Goal: Transaction & Acquisition: Book appointment/travel/reservation

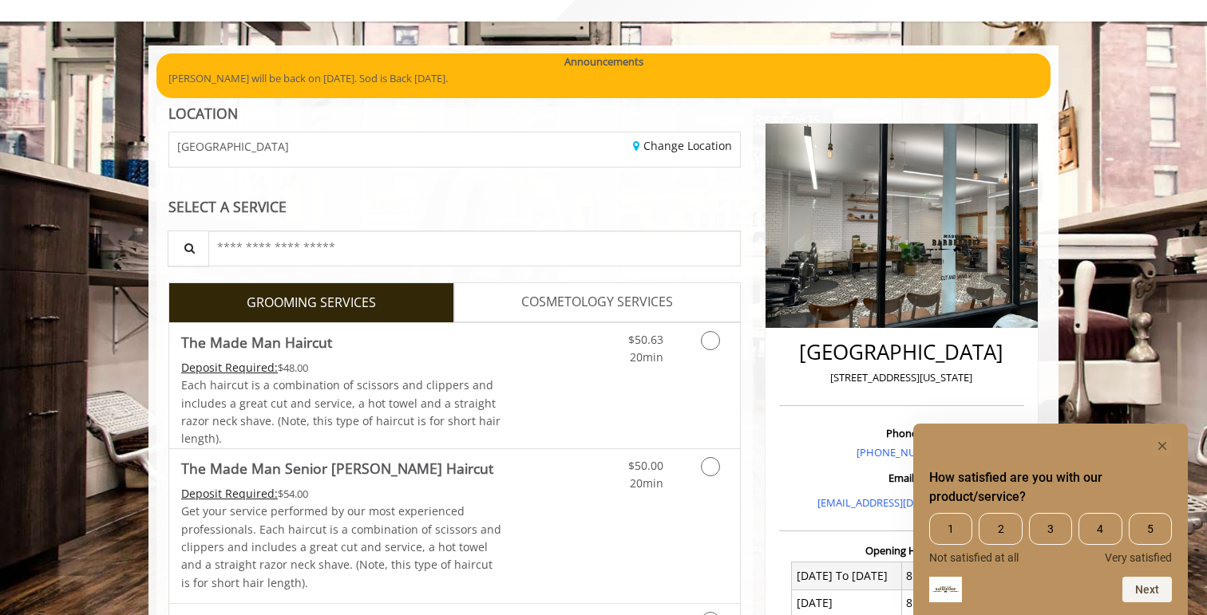
scroll to position [134, 0]
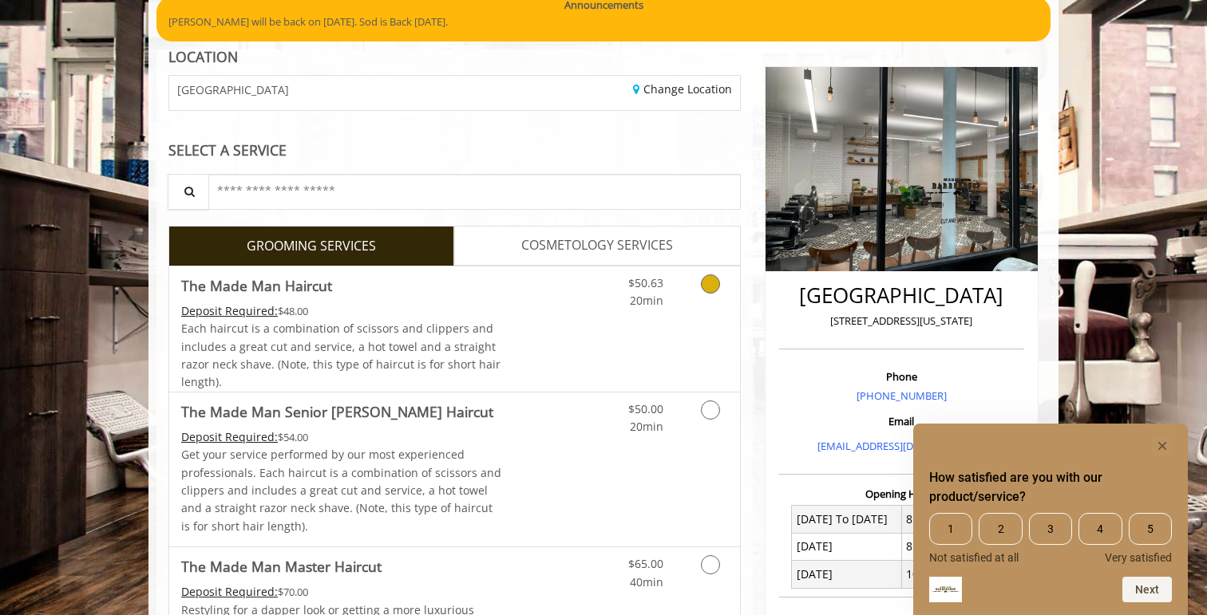
click at [710, 291] on icon "Grooming services" at bounding box center [710, 284] width 19 height 19
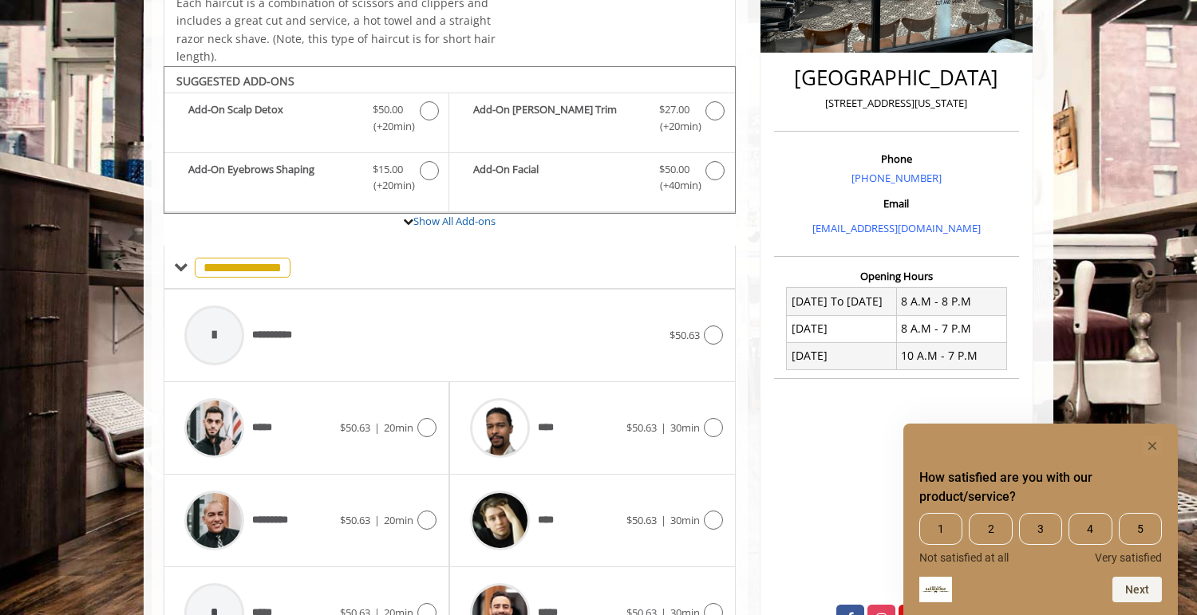
scroll to position [417, 0]
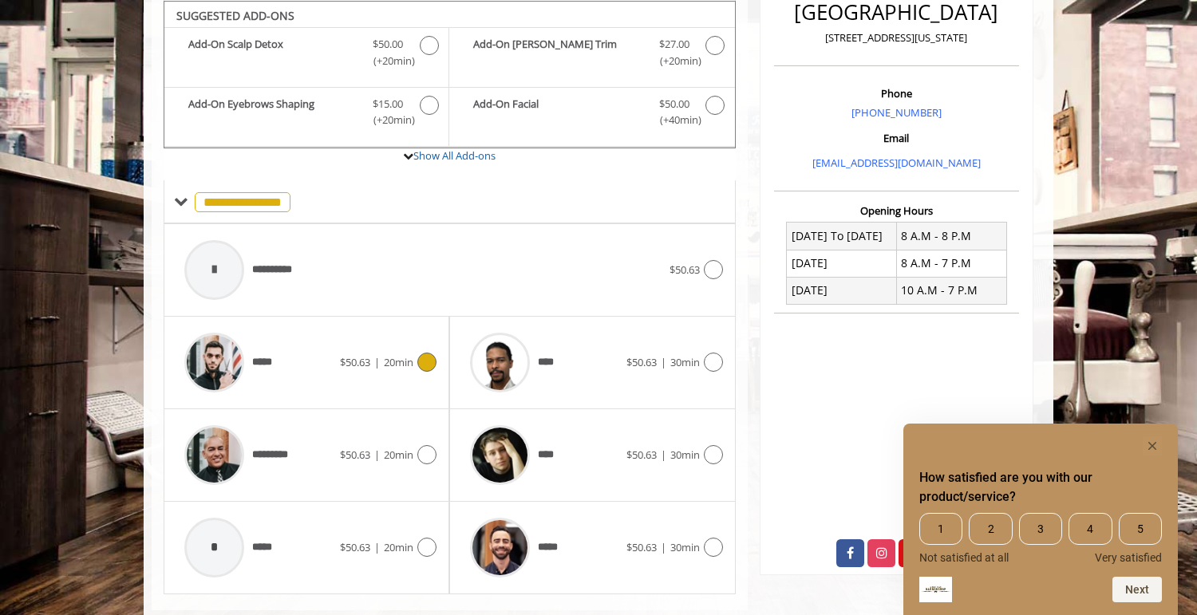
click at [423, 356] on icon at bounding box center [426, 362] width 19 height 19
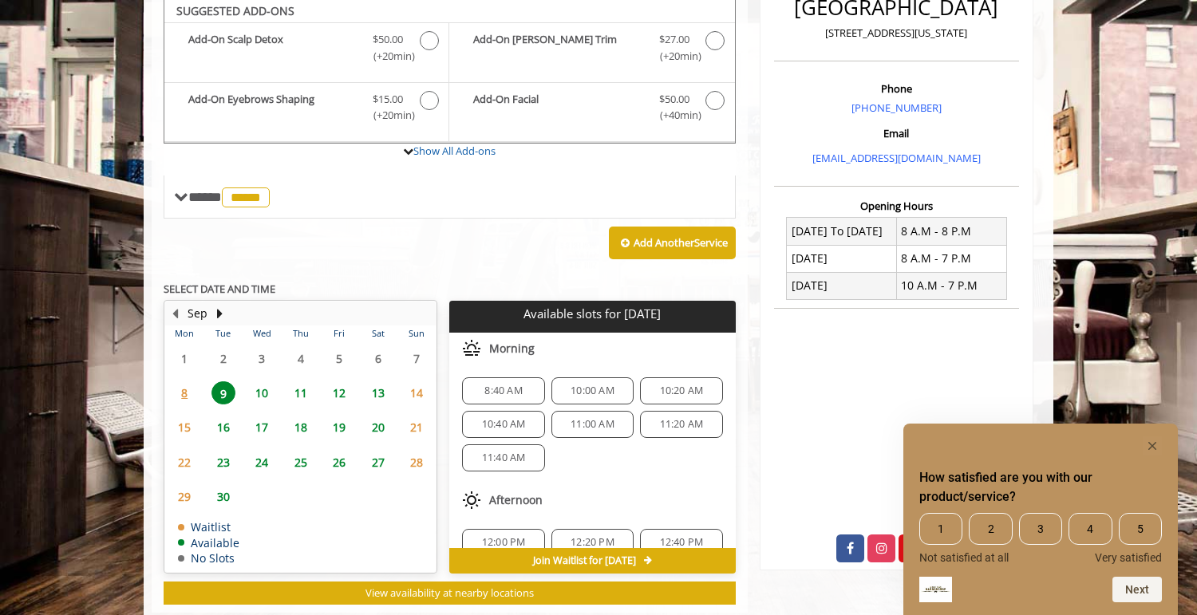
scroll to position [418, 0]
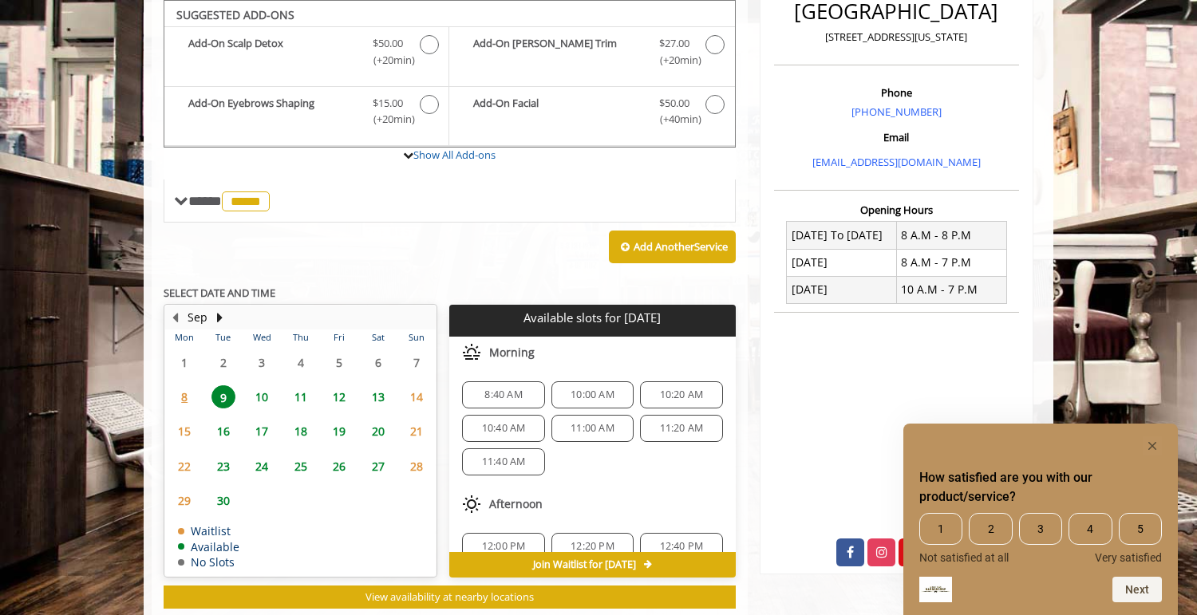
click at [492, 394] on span "8:40 AM" at bounding box center [504, 395] width 38 height 13
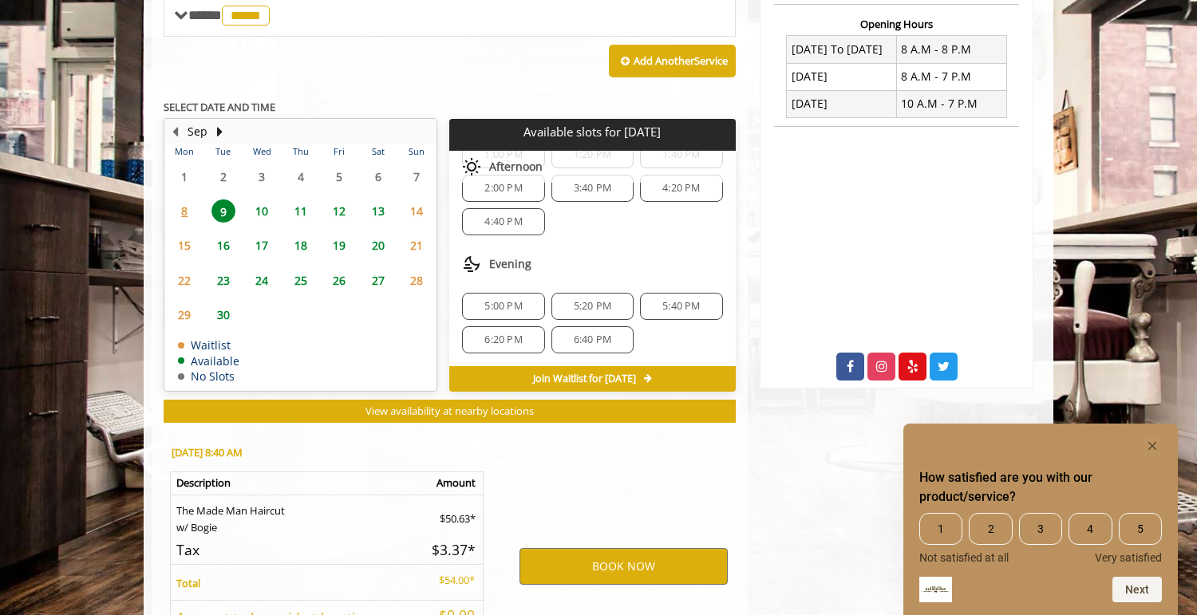
scroll to position [606, 0]
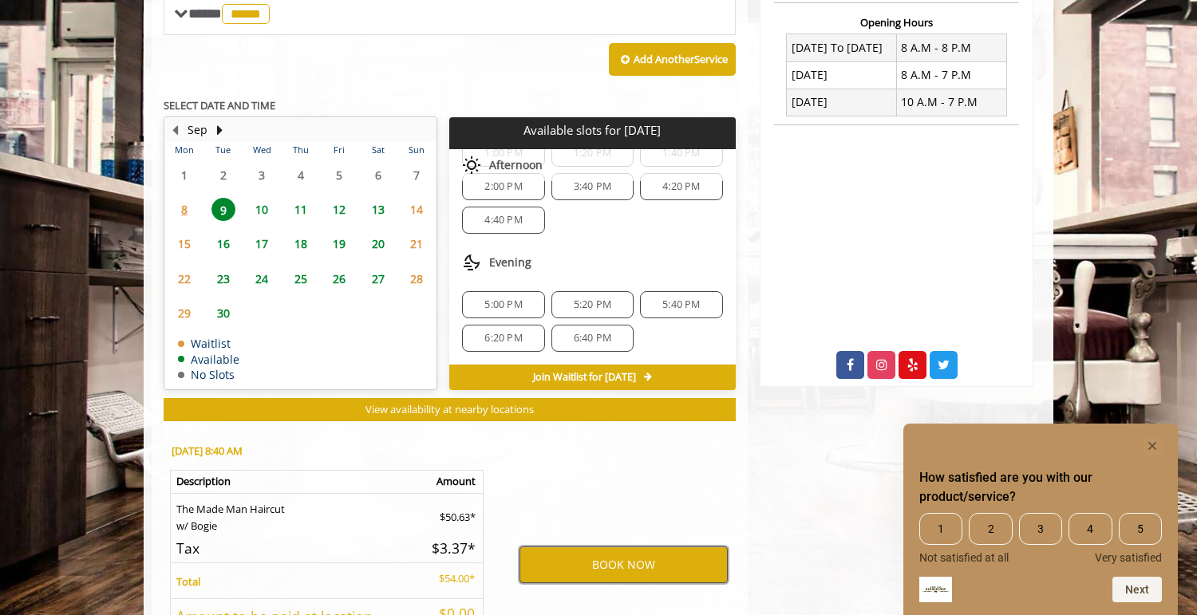
click at [591, 566] on button "BOOK NOW" at bounding box center [624, 565] width 208 height 37
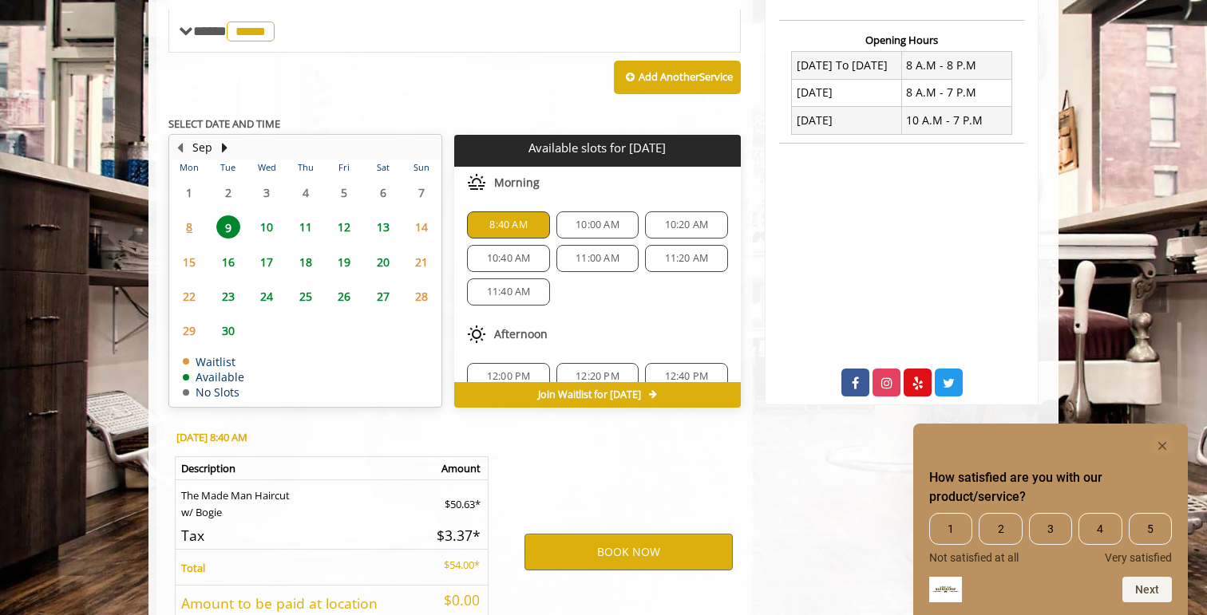
scroll to position [716, 0]
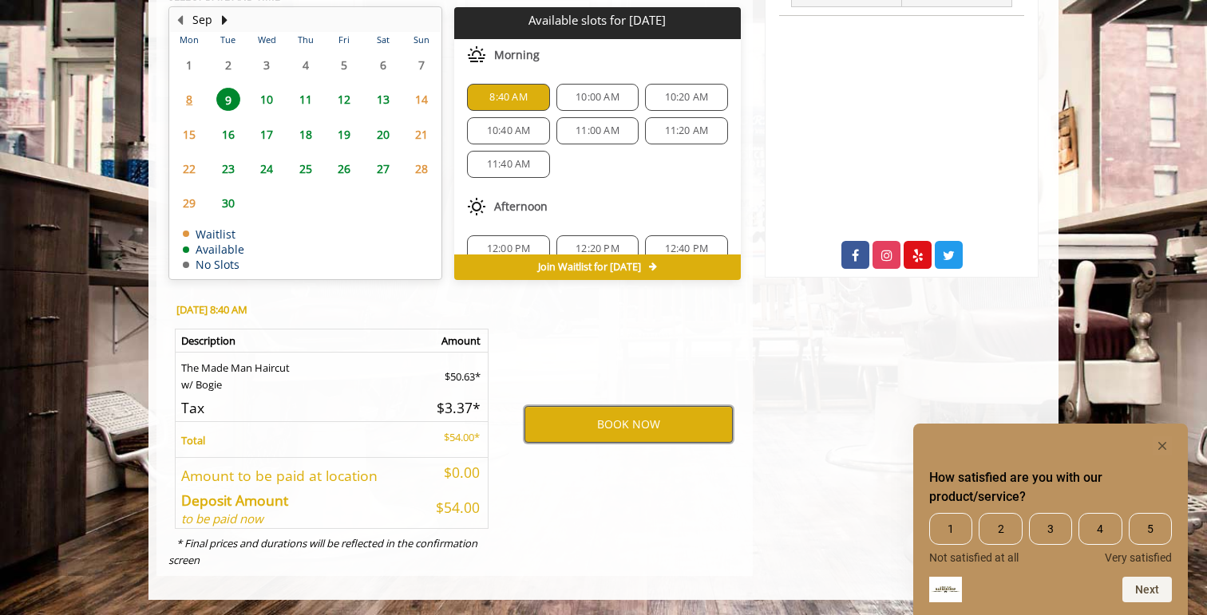
click at [622, 425] on button "BOOK NOW" at bounding box center [628, 424] width 208 height 37
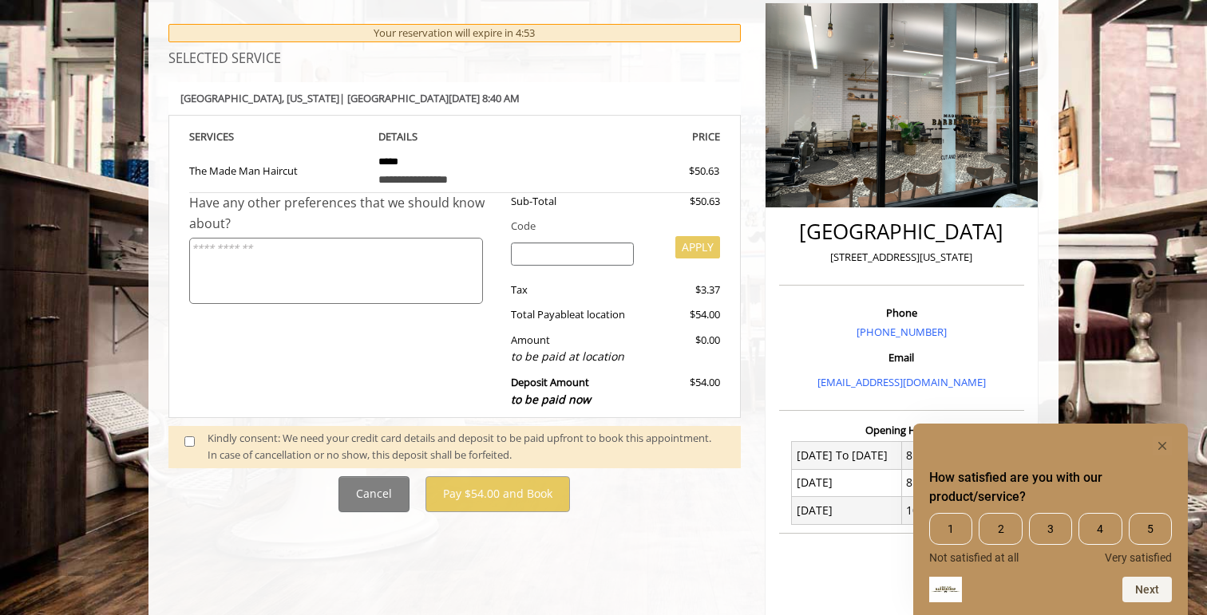
scroll to position [216, 0]
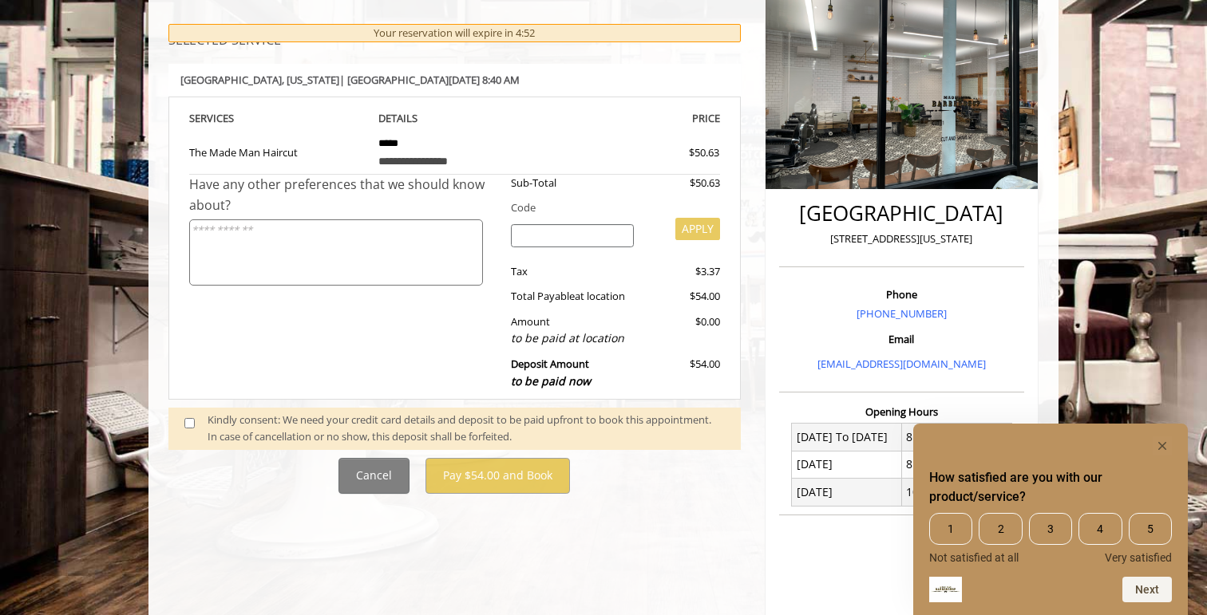
click at [229, 422] on div "Kindly consent: We need your credit card details and deposit to be paid upfront…" at bounding box center [466, 429] width 517 height 34
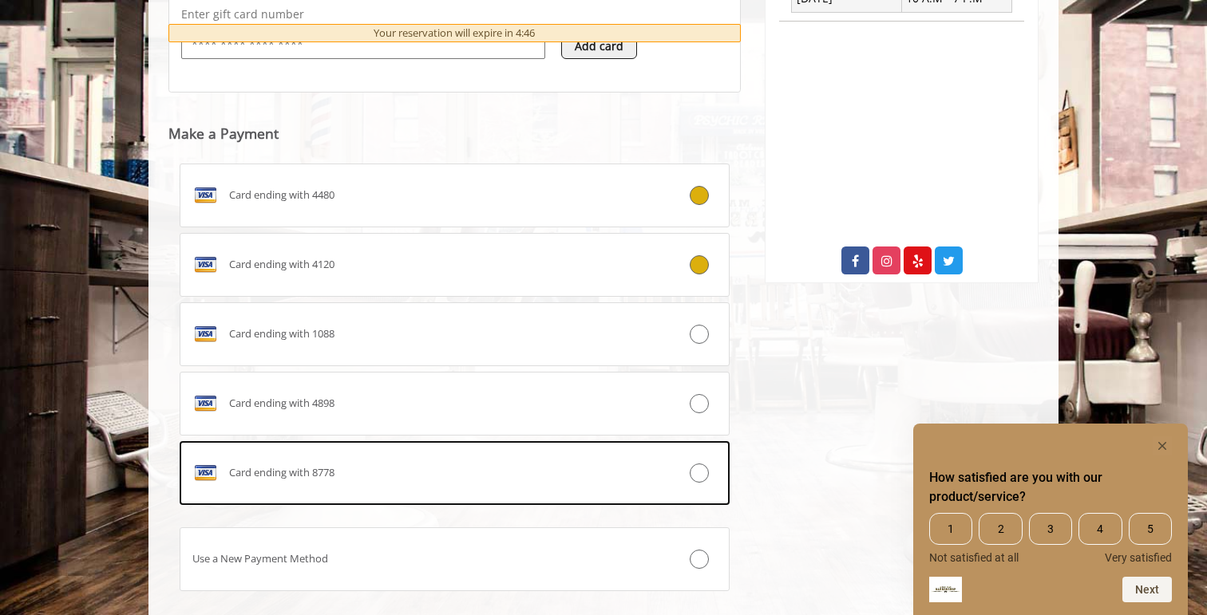
scroll to position [803, 0]
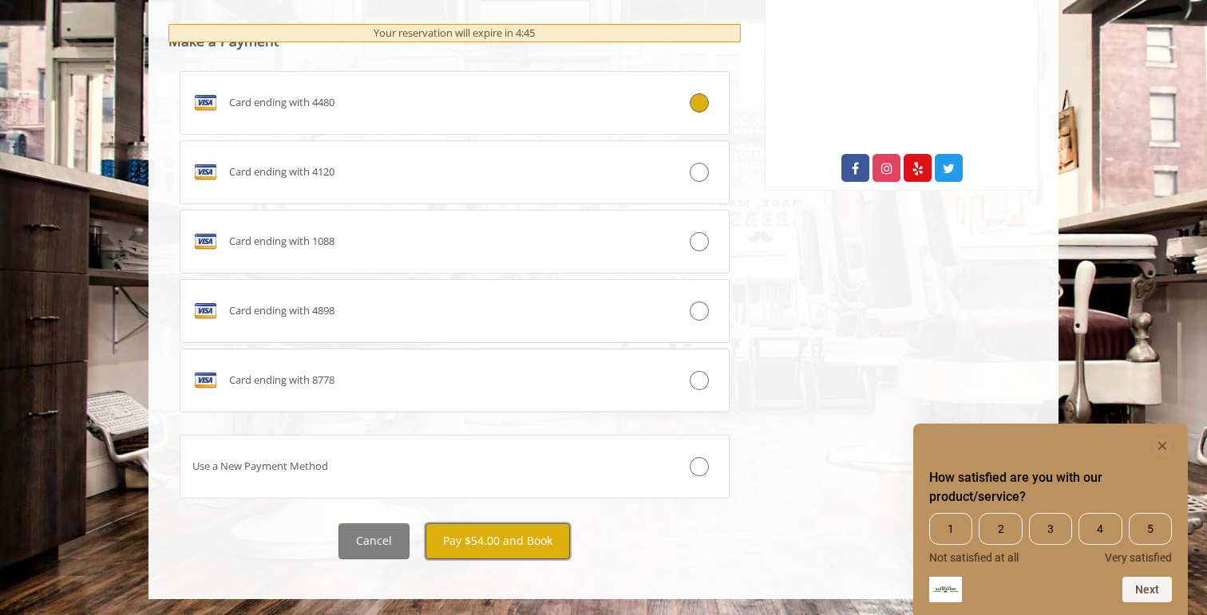
click at [507, 543] on button "Pay $54.00 and Book" at bounding box center [497, 542] width 144 height 36
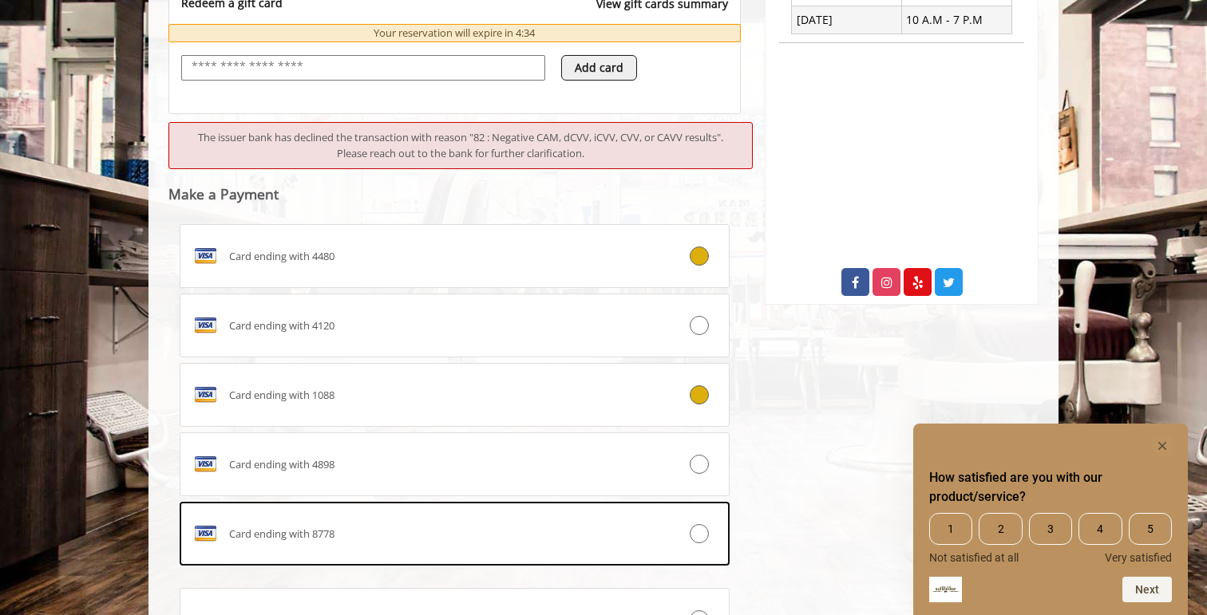
scroll to position [690, 0]
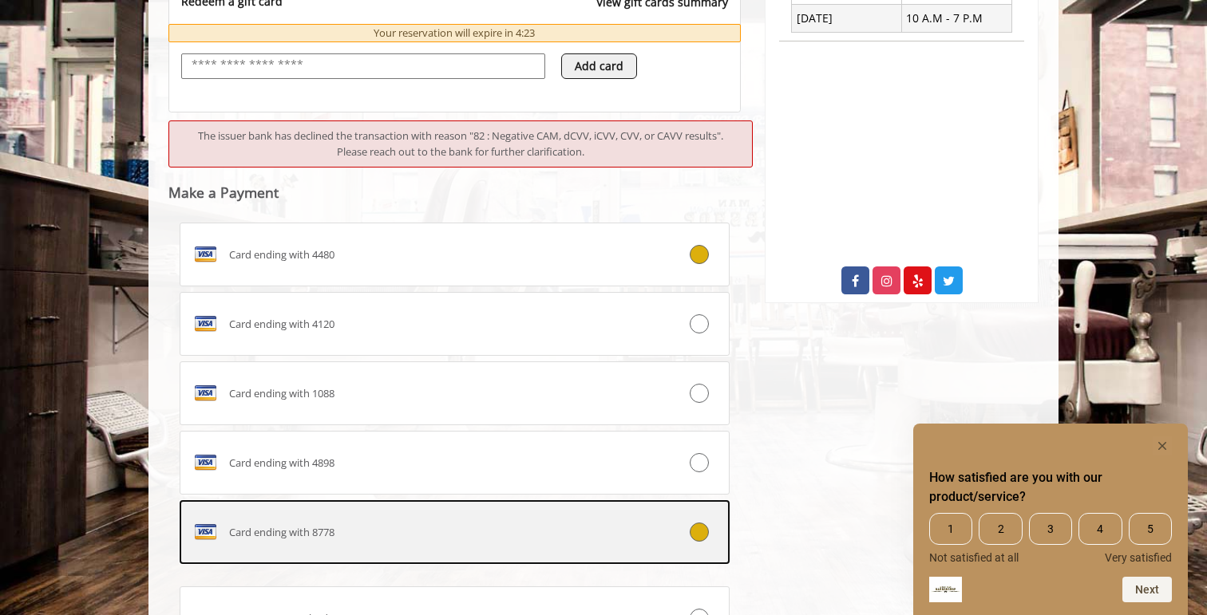
click at [716, 541] on div at bounding box center [682, 532] width 91 height 19
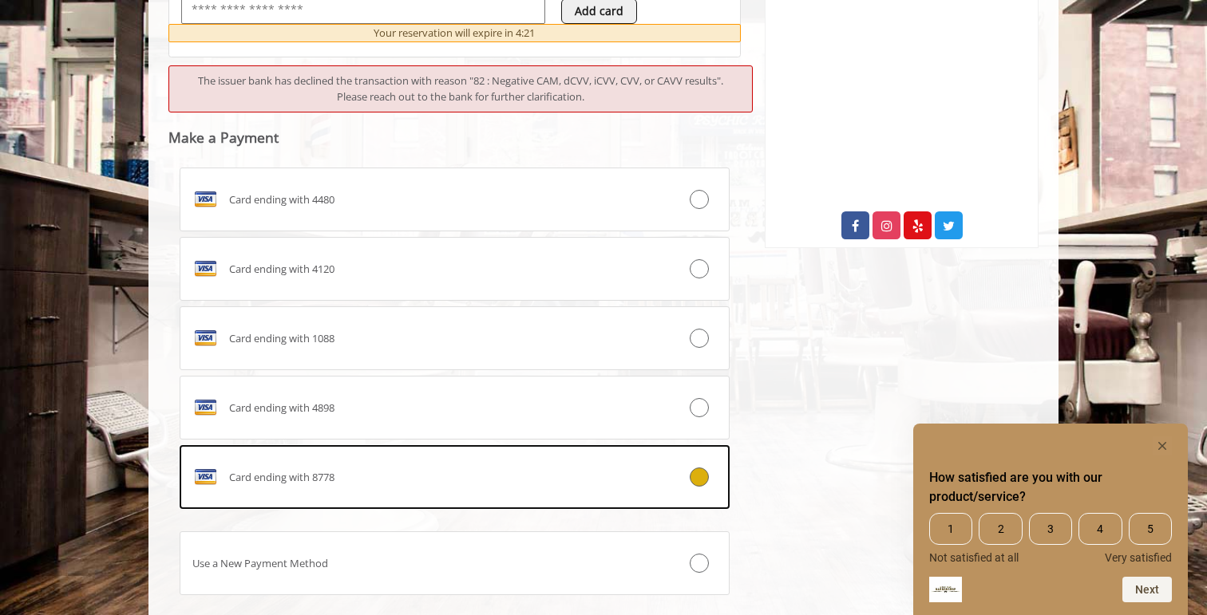
scroll to position [842, 0]
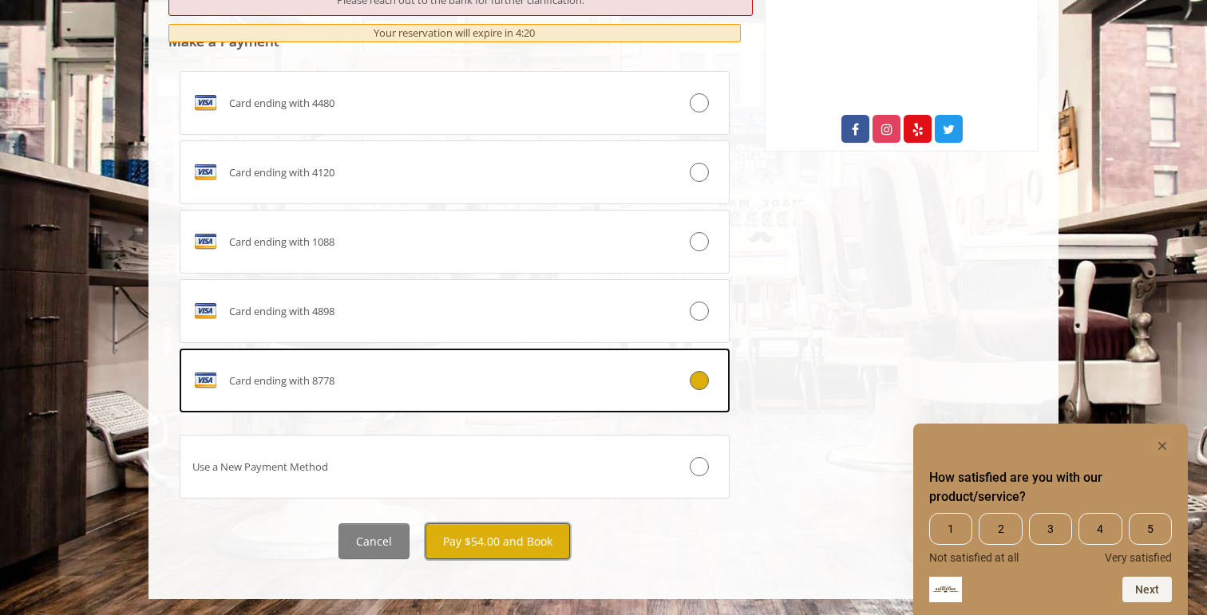
click at [510, 536] on button "Pay $54.00 and Book" at bounding box center [497, 542] width 144 height 36
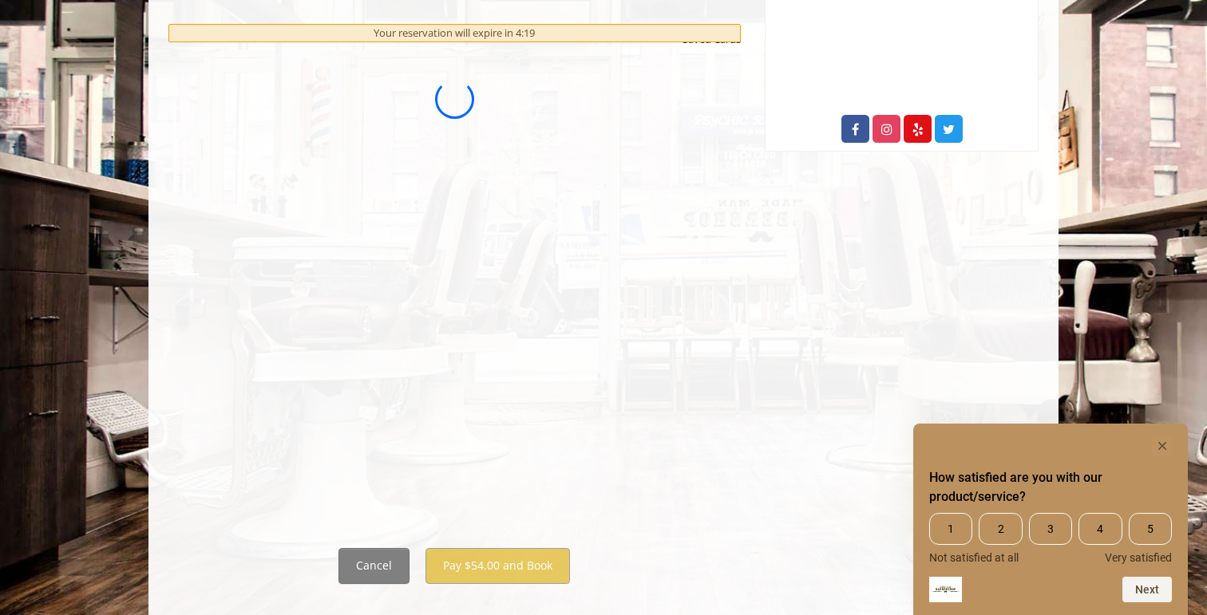
scroll to position [0, 0]
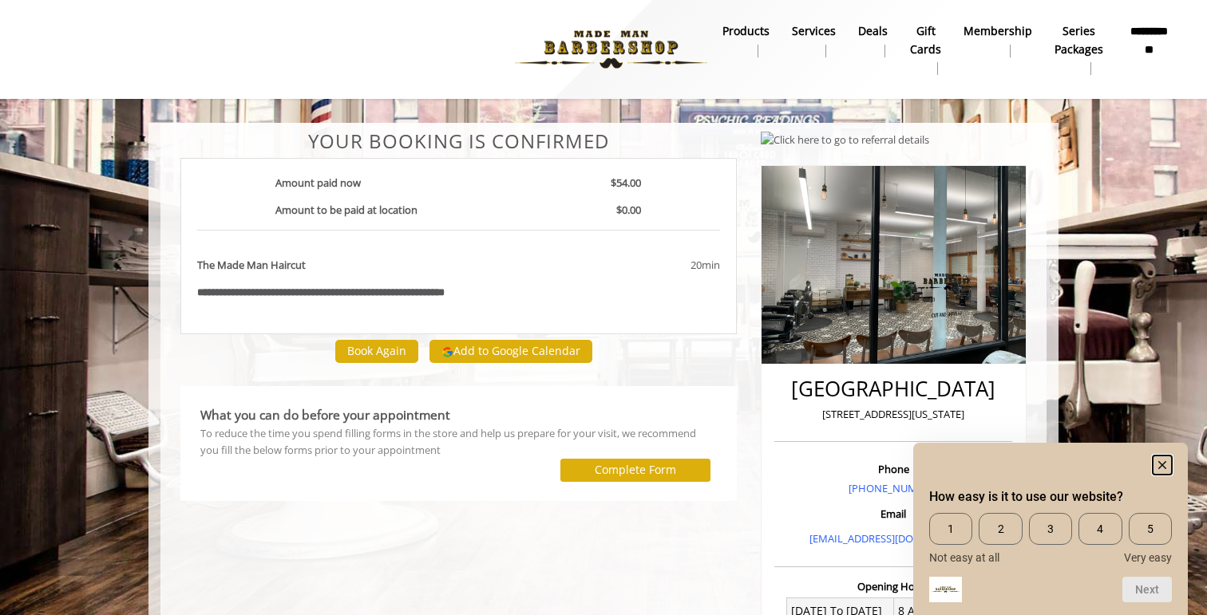
click at [1162, 466] on rect "Hide survey" at bounding box center [1162, 465] width 19 height 19
